Goal: Find specific page/section: Find specific page/section

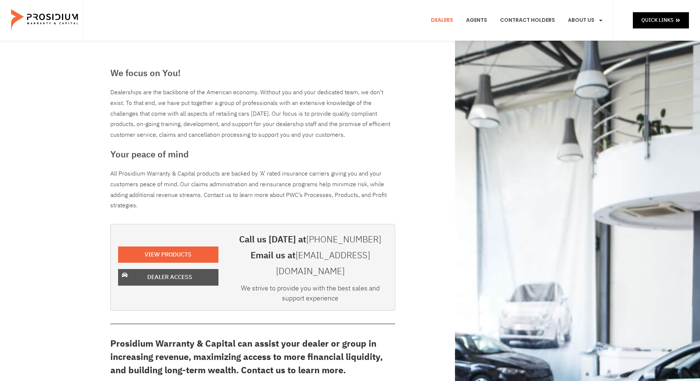
click at [161, 272] on span "Dealer Access" at bounding box center [169, 277] width 45 height 11
click at [441, 17] on link "Dealers" at bounding box center [442, 20] width 33 height 27
click at [154, 272] on span "Dealer Access" at bounding box center [169, 277] width 45 height 11
click at [211, 269] on link "Dealer Access" at bounding box center [168, 277] width 100 height 17
